Goal: Task Accomplishment & Management: Manage account settings

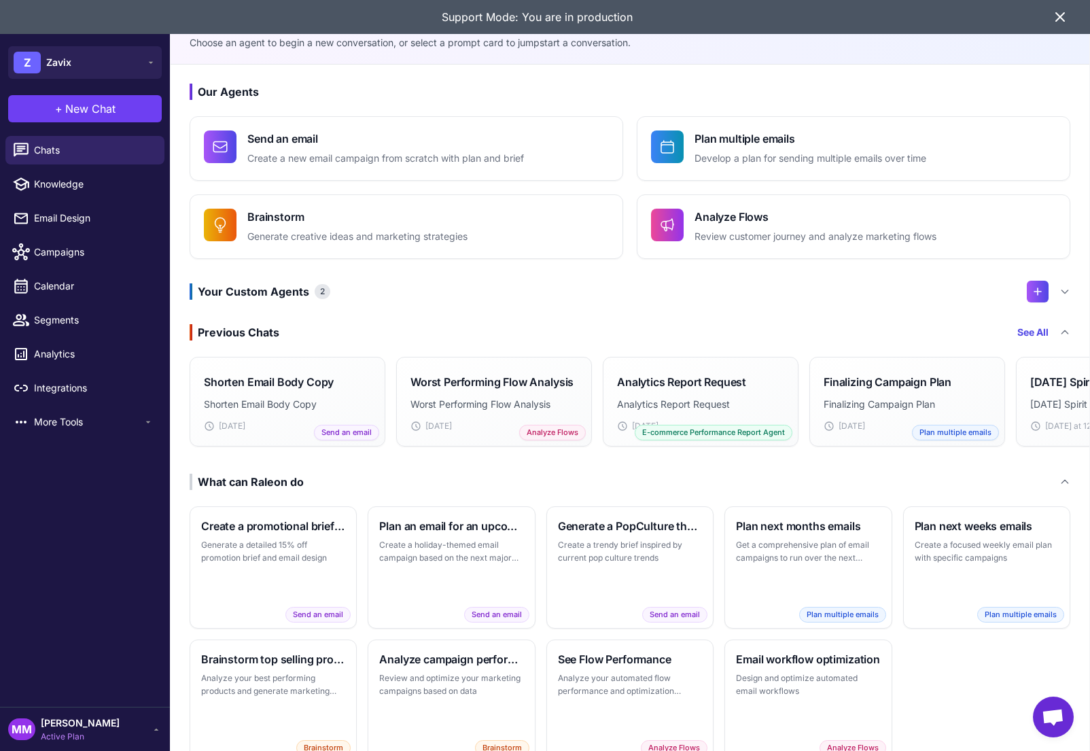
click at [1064, 18] on icon at bounding box center [1060, 17] width 16 height 16
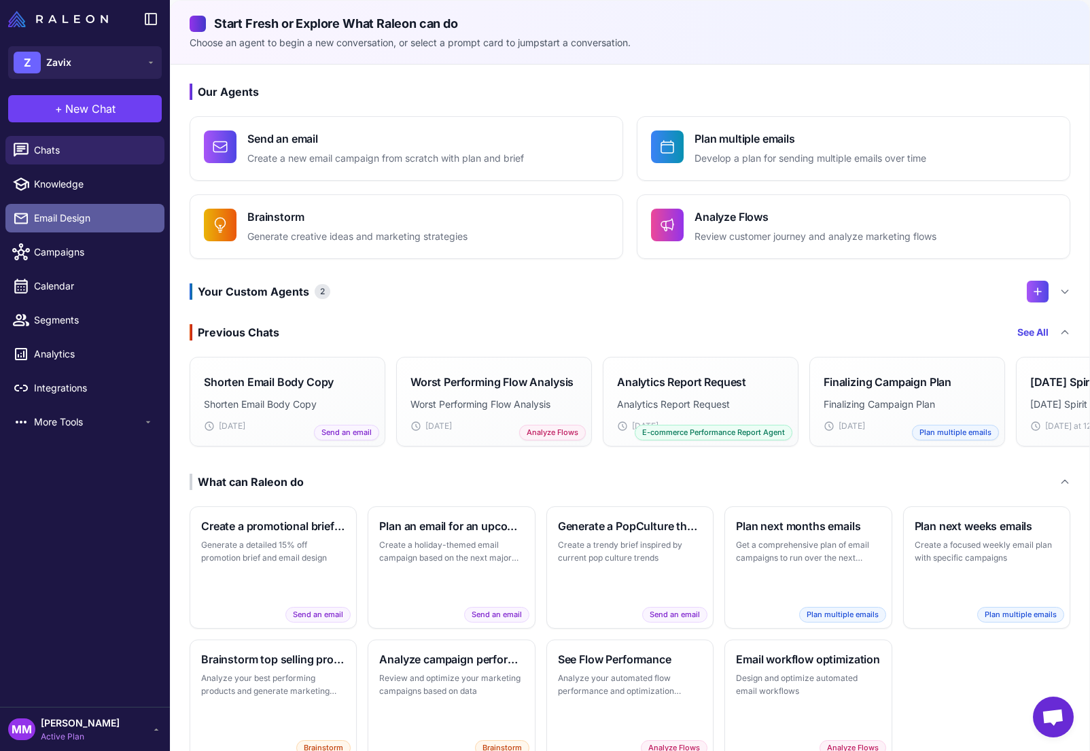
drag, startPoint x: 83, startPoint y: 236, endPoint x: 77, endPoint y: 217, distance: 20.6
click at [83, 235] on li "Campaigns" at bounding box center [85, 252] width 170 height 34
click at [76, 214] on span "Email Design" at bounding box center [94, 218] width 120 height 15
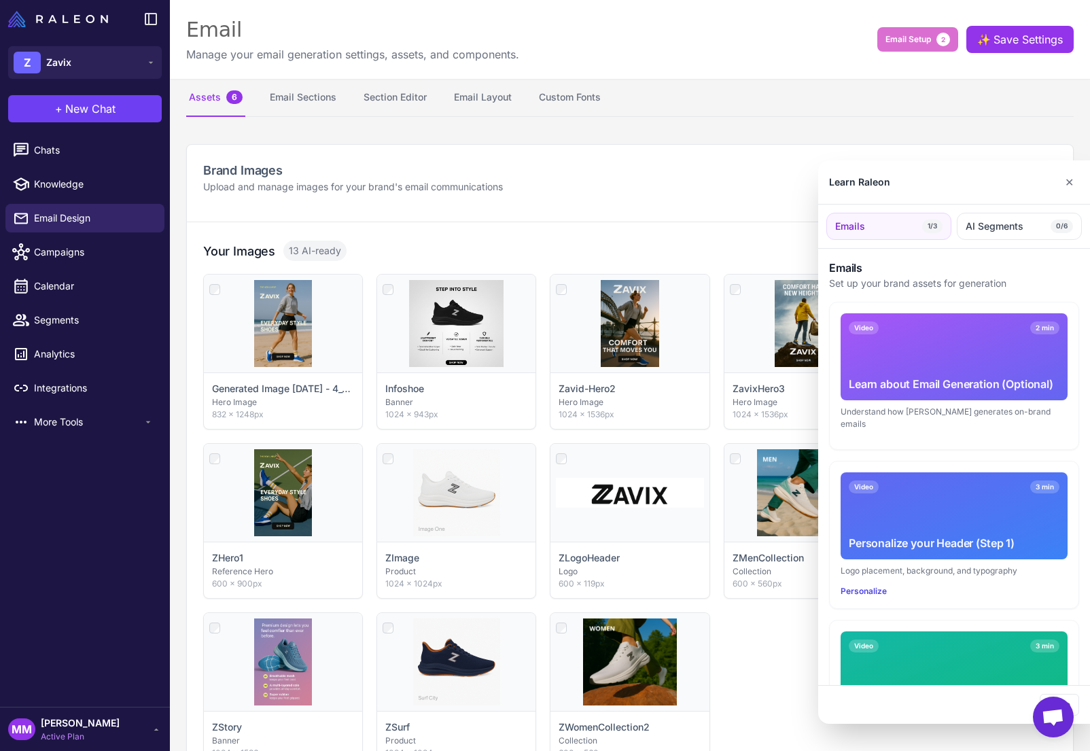
click at [408, 93] on div at bounding box center [545, 375] width 1090 height 751
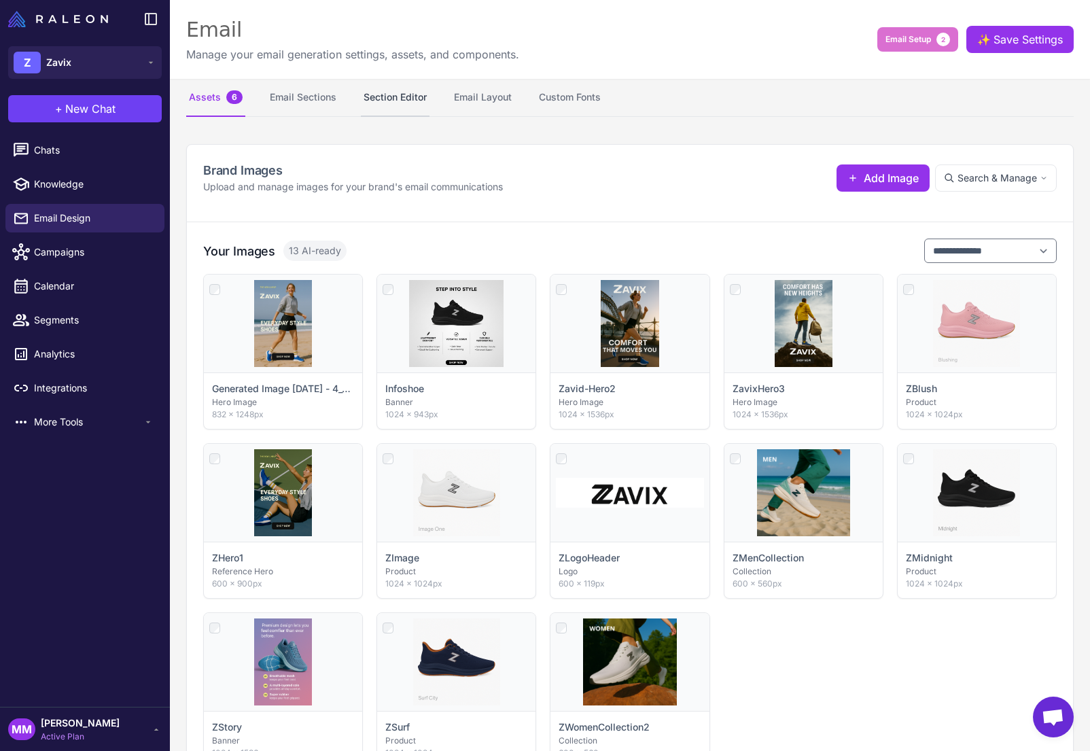
click at [404, 97] on button "Section Editor" at bounding box center [395, 98] width 69 height 38
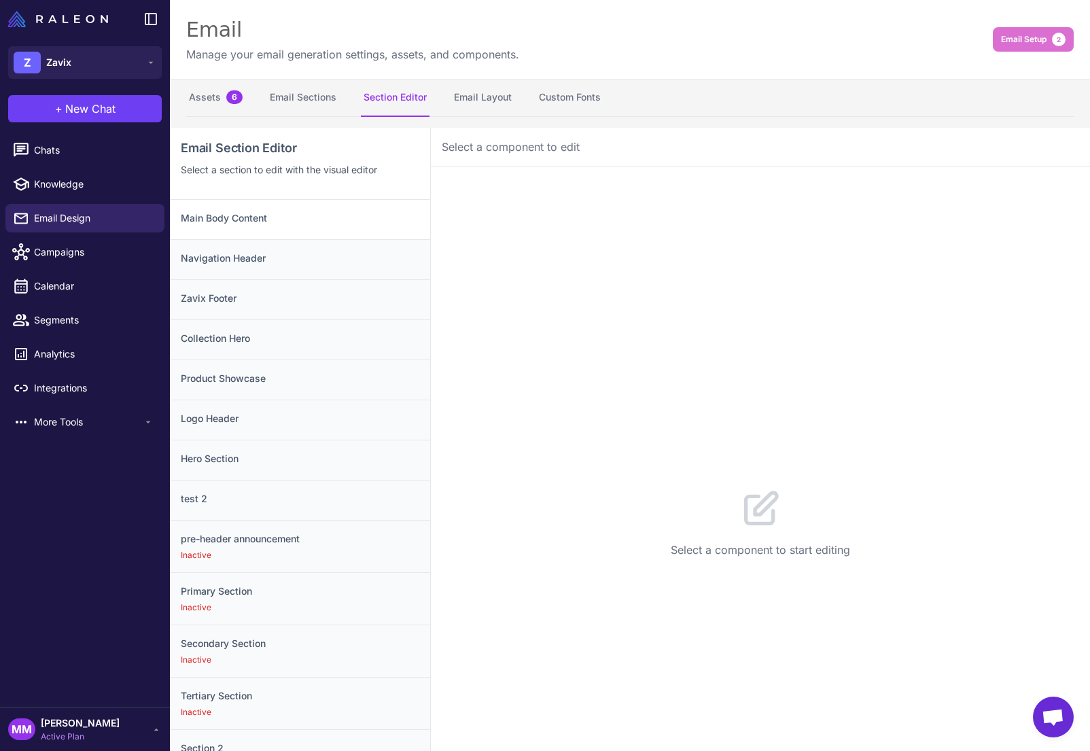
click at [280, 221] on h3 "Main Body Content" at bounding box center [300, 218] width 239 height 15
click at [222, 296] on h3 "Zavix Footer" at bounding box center [300, 298] width 239 height 15
click at [235, 338] on h3 "Collection Hero" at bounding box center [300, 338] width 239 height 15
click at [228, 417] on h3 "Logo Header" at bounding box center [300, 418] width 239 height 15
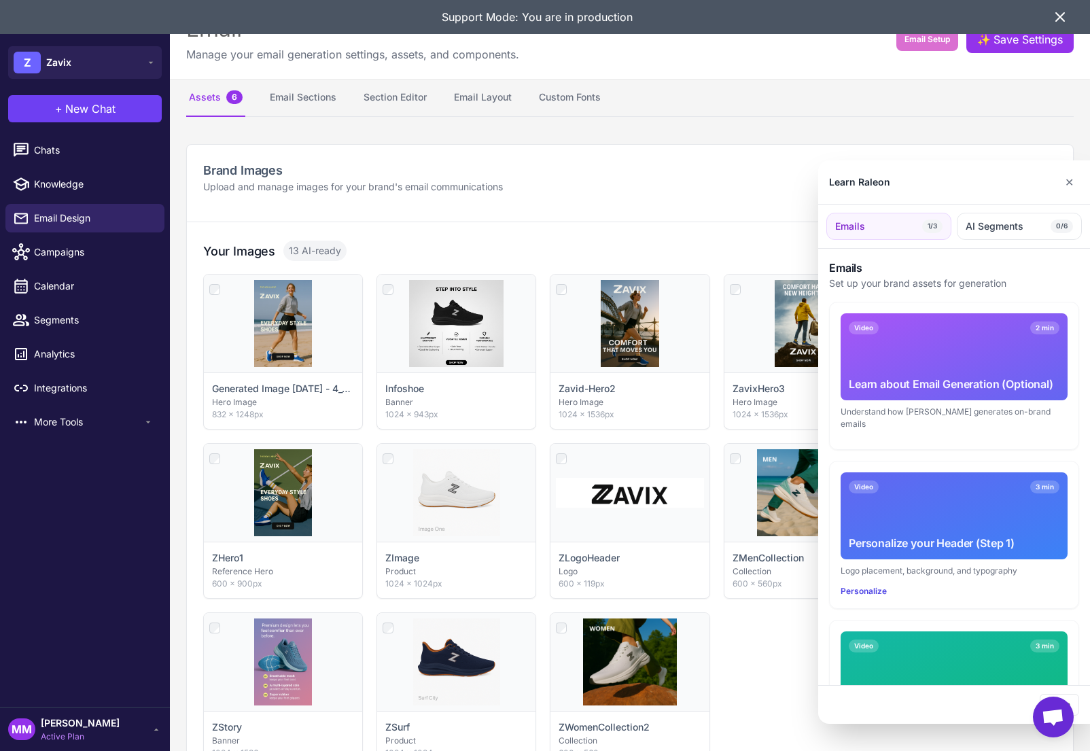
click at [366, 94] on div at bounding box center [545, 375] width 1090 height 751
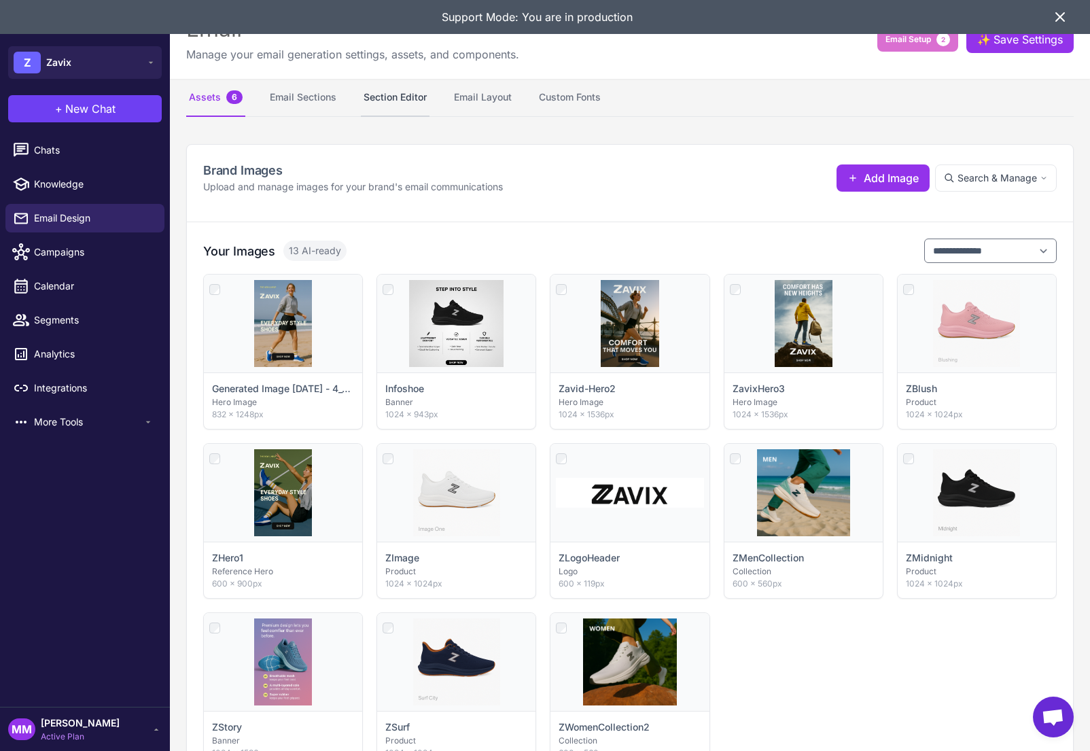
click at [410, 94] on button "Section Editor" at bounding box center [395, 98] width 69 height 38
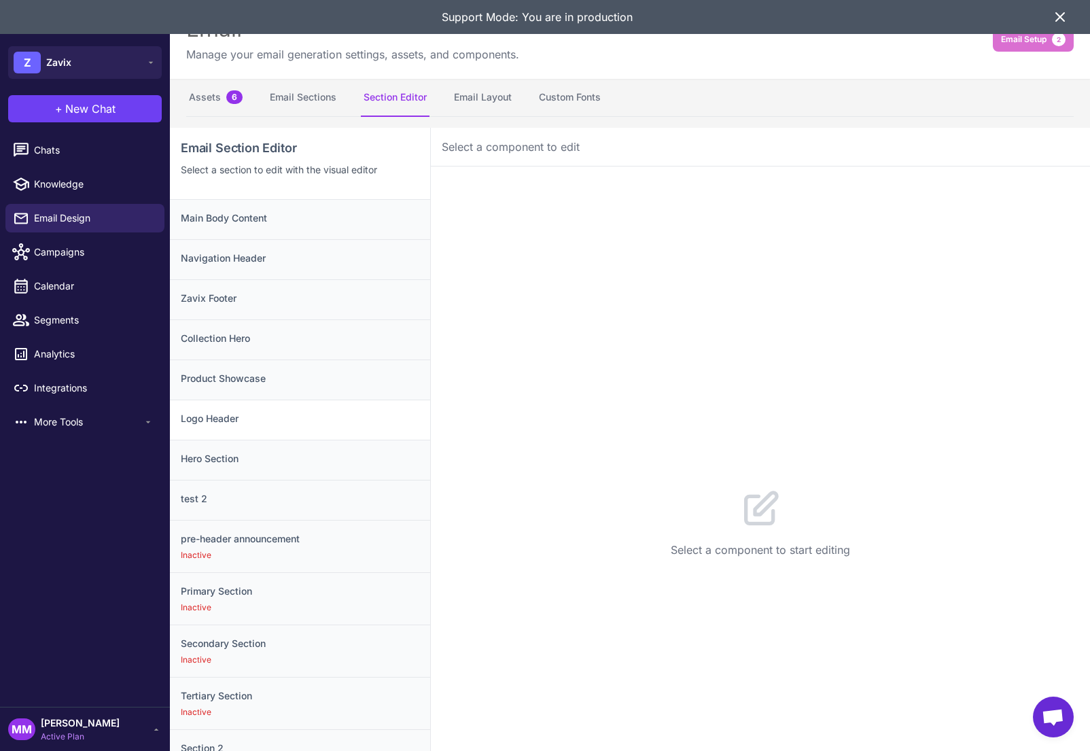
click at [224, 423] on h3 "Logo Header" at bounding box center [300, 418] width 239 height 15
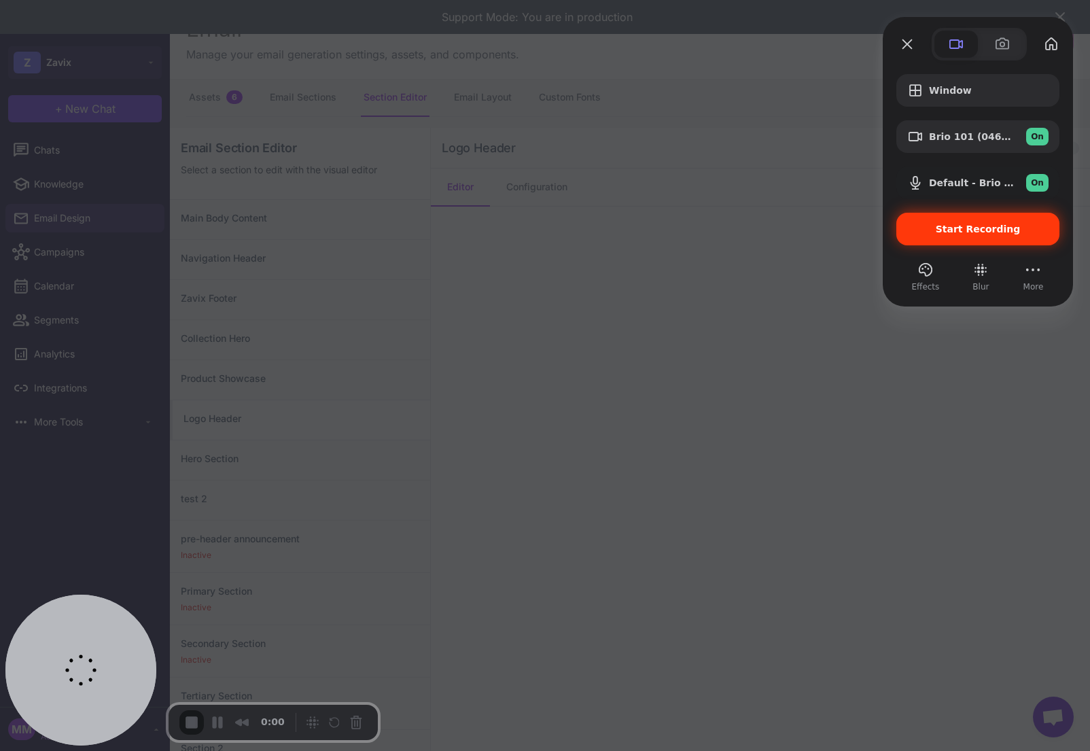
click at [989, 229] on span "Start Recording" at bounding box center [978, 229] width 85 height 11
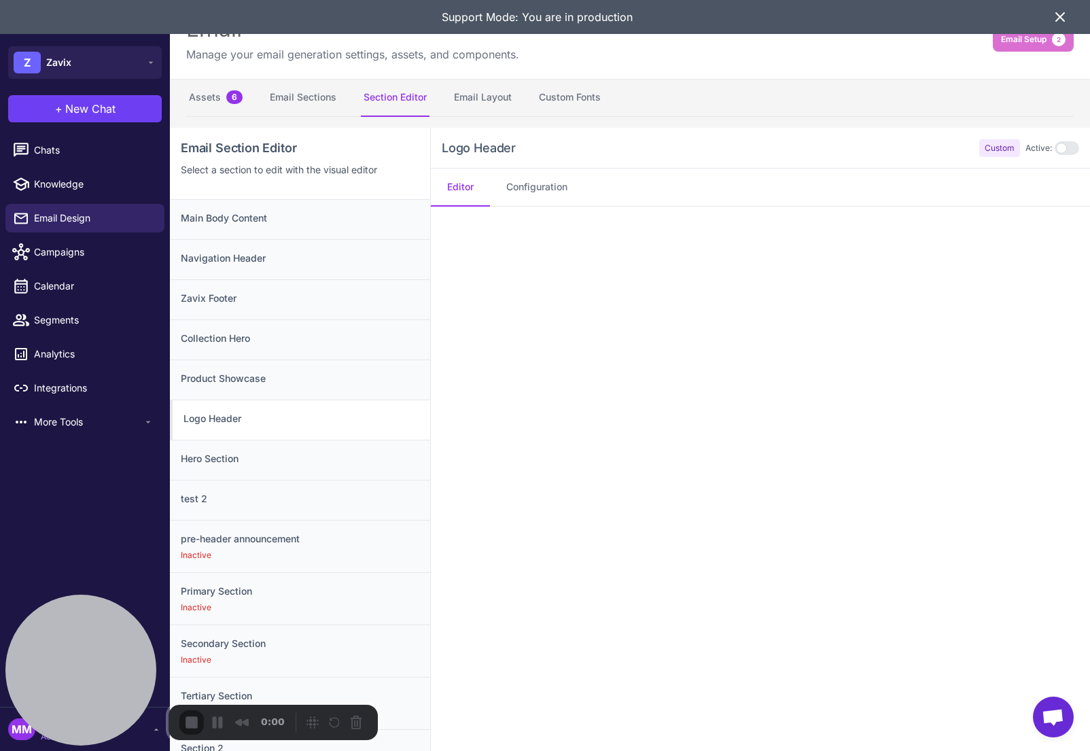
click at [1057, 19] on icon at bounding box center [1060, 17] width 8 height 8
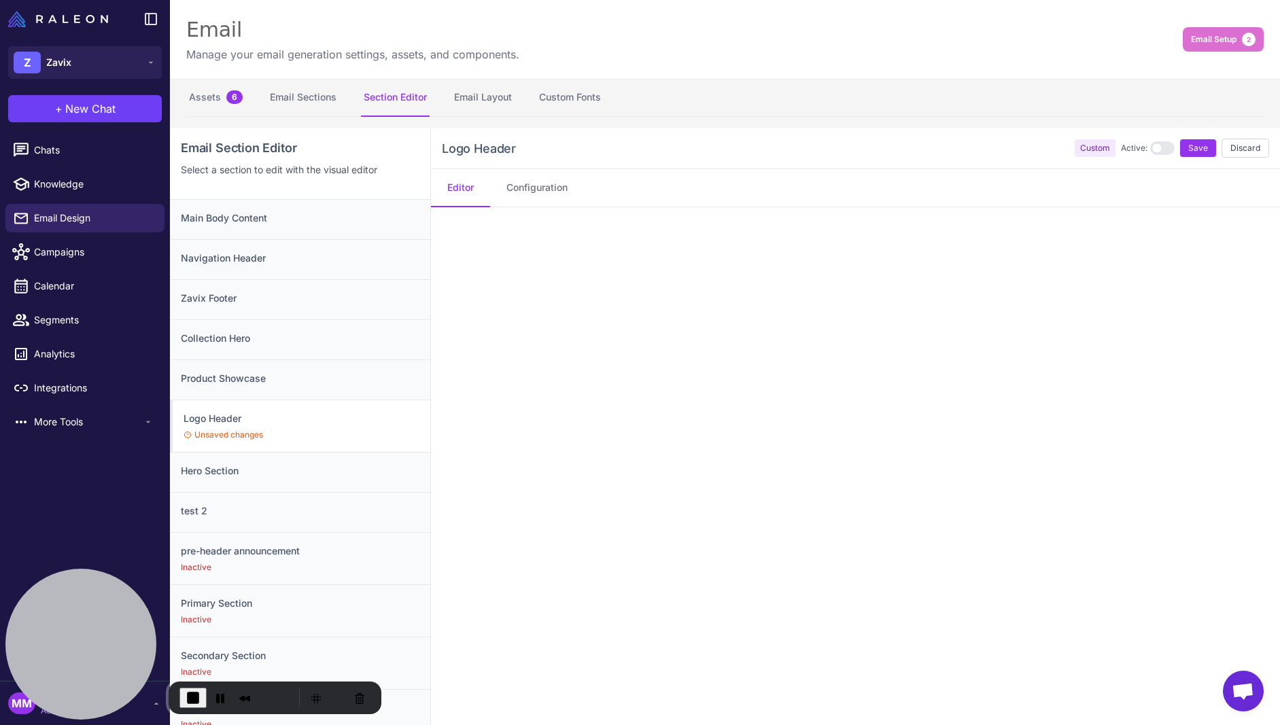
click at [139, 13] on div at bounding box center [85, 19] width 170 height 38
click at [146, 25] on icon at bounding box center [151, 19] width 16 height 16
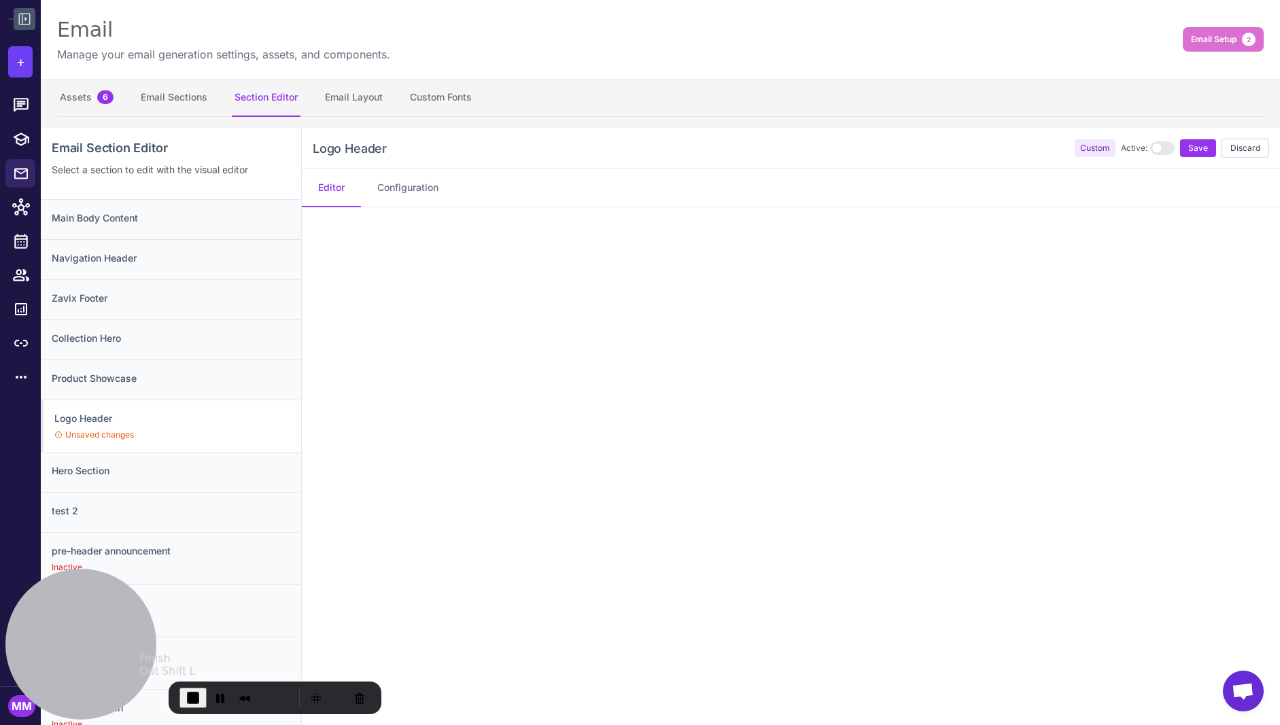
click at [185, 695] on span "End Recording" at bounding box center [193, 698] width 16 height 16
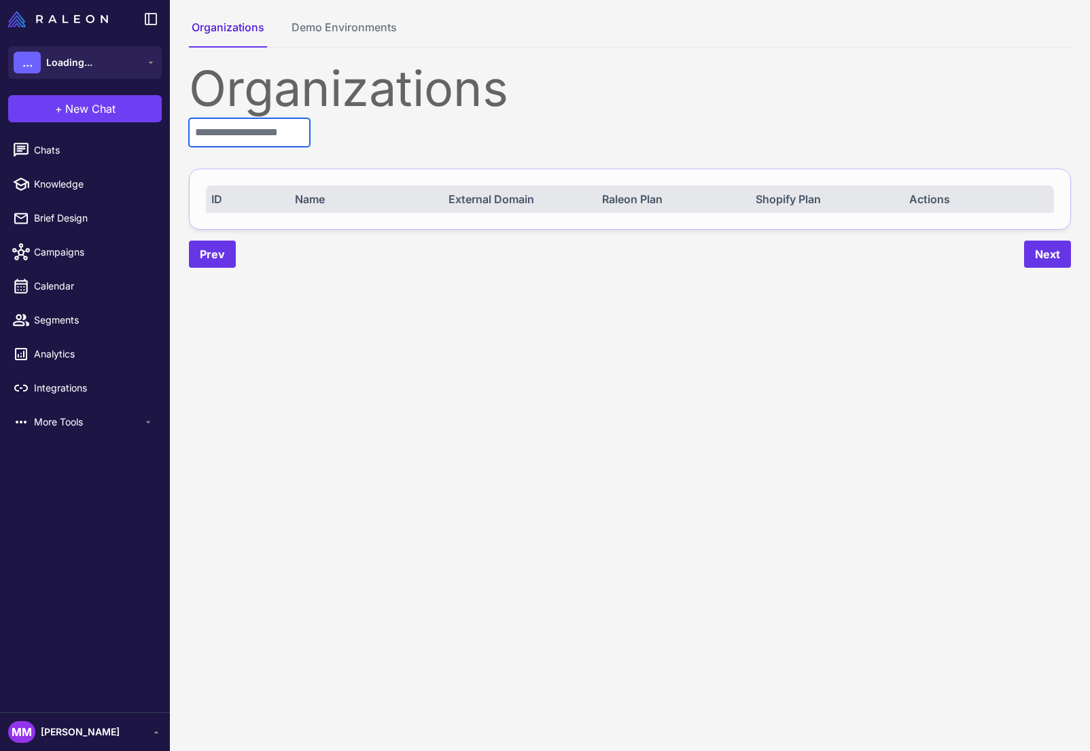
click at [245, 129] on input "text" at bounding box center [249, 132] width 121 height 29
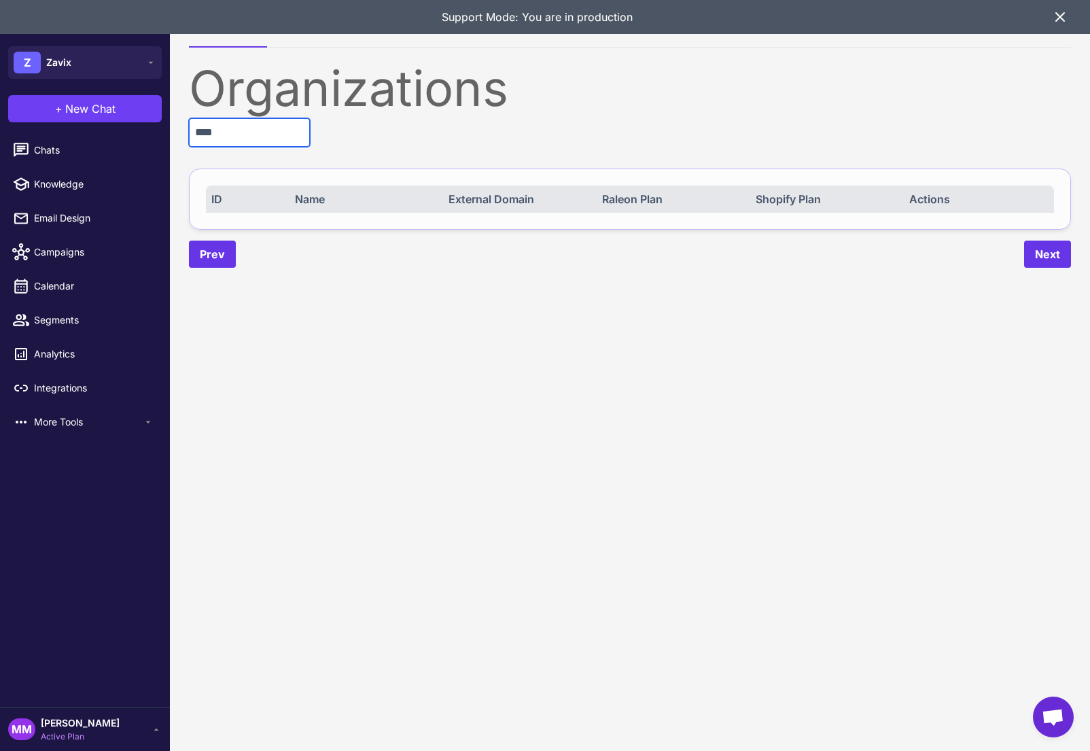
type input "****"
click at [83, 713] on div "MM Mary Marketer Active Plan" at bounding box center [85, 729] width 170 height 44
click at [83, 722] on span "Mary Marketer" at bounding box center [80, 723] width 79 height 15
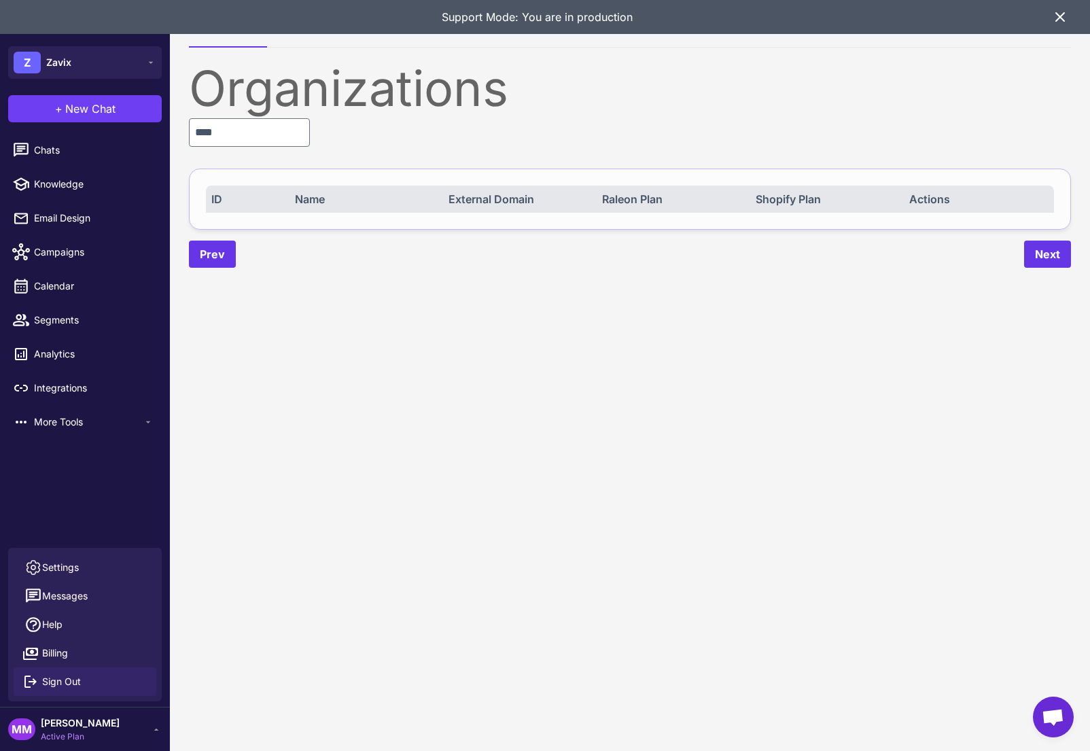
click at [73, 680] on span "Sign Out" at bounding box center [61, 681] width 39 height 15
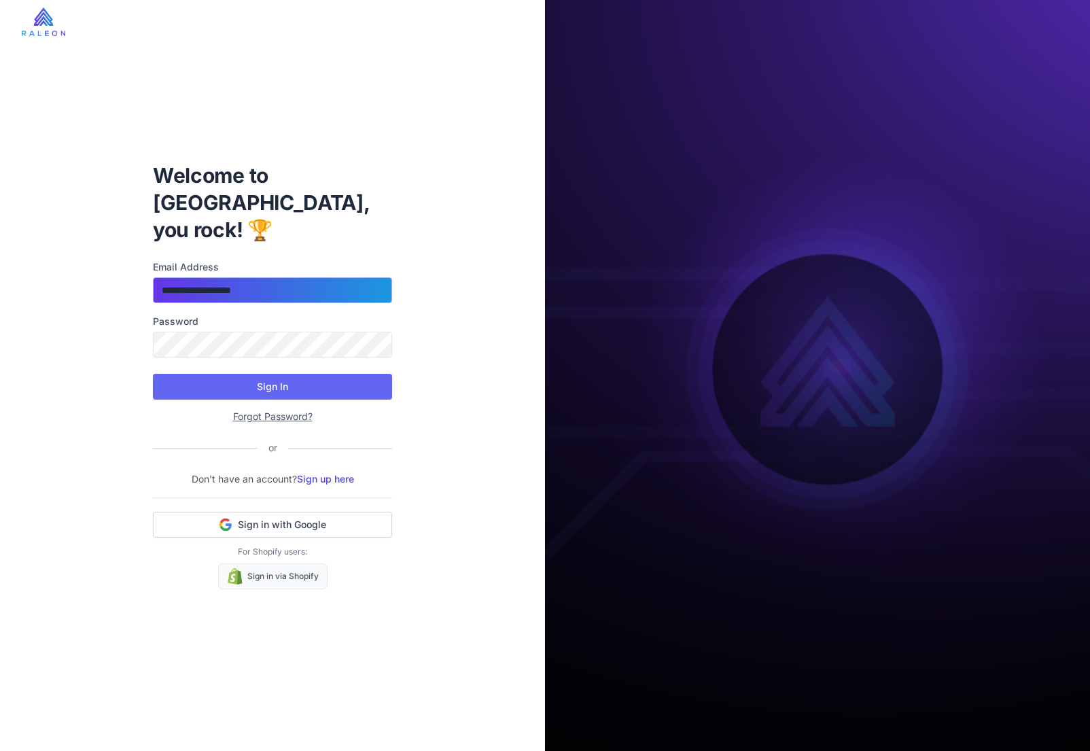
click at [279, 277] on input "**********" at bounding box center [272, 290] width 239 height 26
type input "**********"
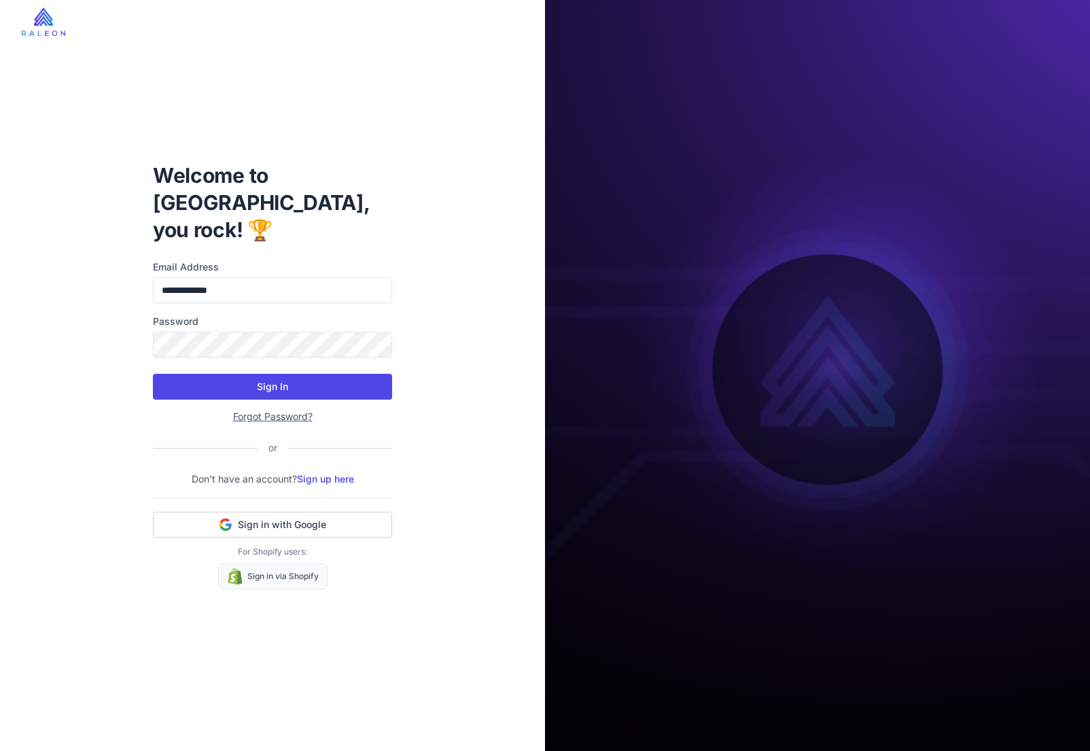
click at [264, 374] on button "Sign In" at bounding box center [272, 387] width 239 height 26
